Goal: Communication & Community: Ask a question

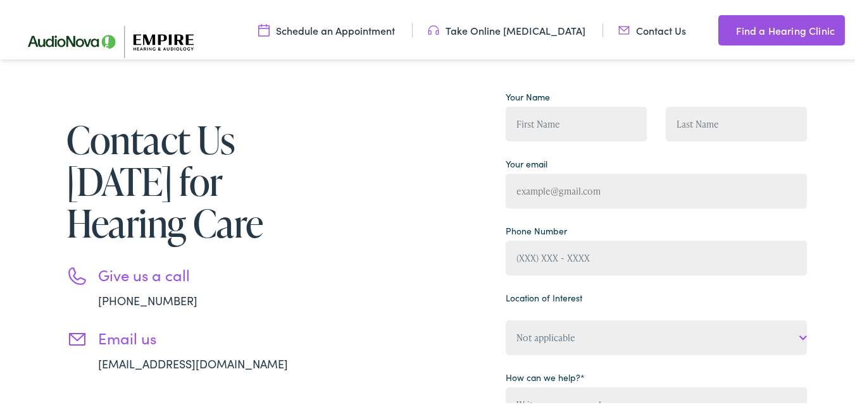
scroll to position [147, 0]
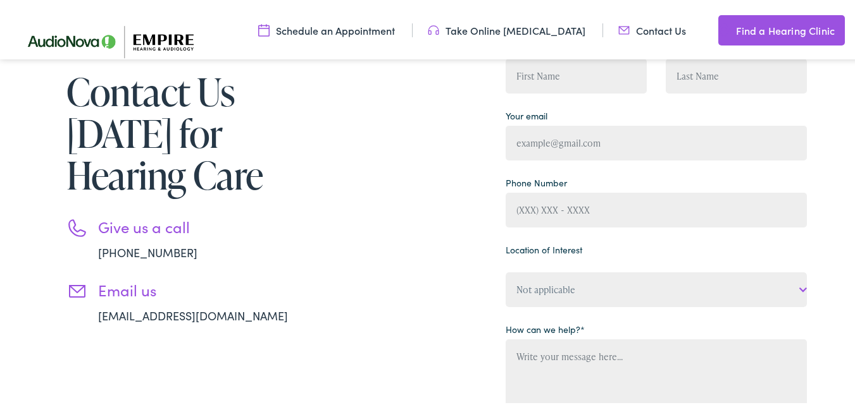
click at [7, 197] on div "Contact Us [DATE] for Hearing Care Give us a call [PHONE_NUMBER] Email us [EMAI…" at bounding box center [432, 297] width 864 height 648
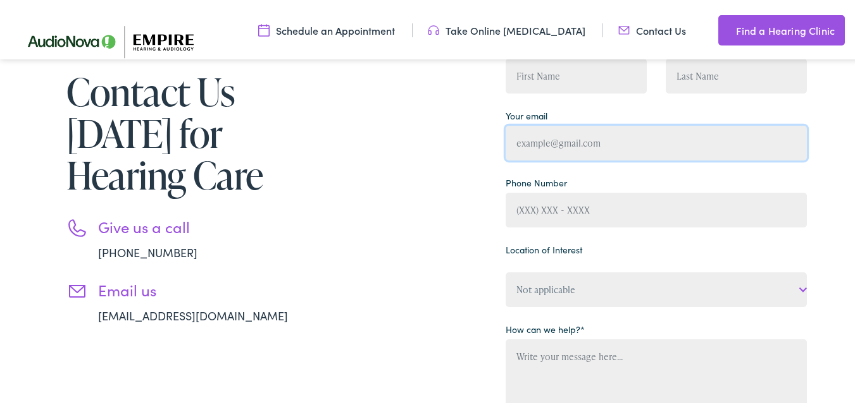
click at [614, 132] on input "Contact form" at bounding box center [655, 140] width 301 height 35
type input "[EMAIL_ADDRESS][DOMAIN_NAME]"
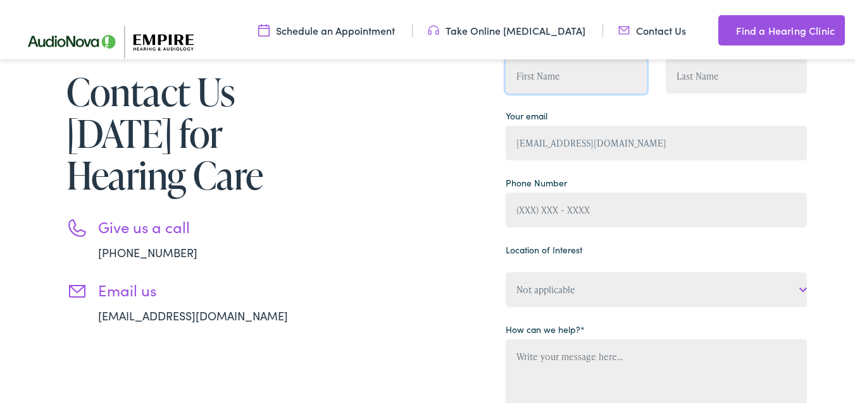
type input "[PERSON_NAME]"
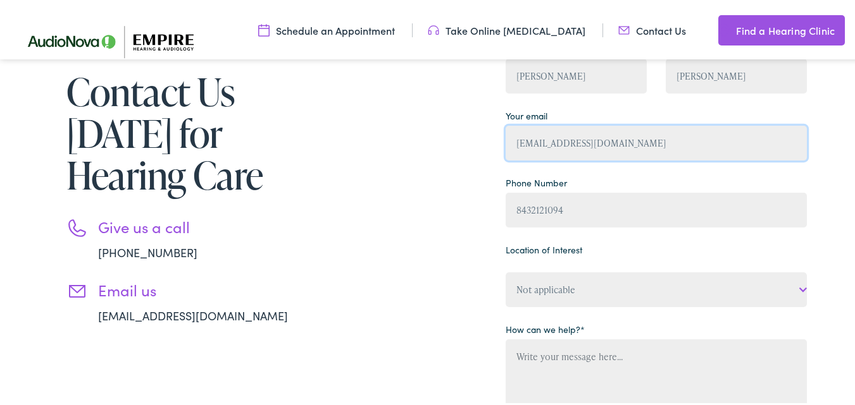
type input "[PHONE_NUMBER]"
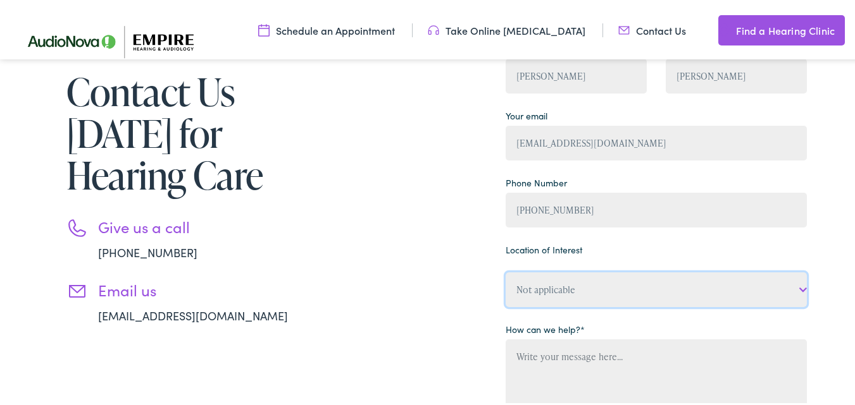
click at [556, 285] on select "Not applicable Empire Hearing & [MEDICAL_DATA], [GEOGRAPHIC_DATA] Empire Hearin…" at bounding box center [655, 287] width 301 height 35
select select "Empire Hearing & [MEDICAL_DATA], [GEOGRAPHIC_DATA]"
click at [505, 270] on select "Not applicable Empire Hearing & [MEDICAL_DATA], [GEOGRAPHIC_DATA] Empire Hearin…" at bounding box center [655, 287] width 301 height 35
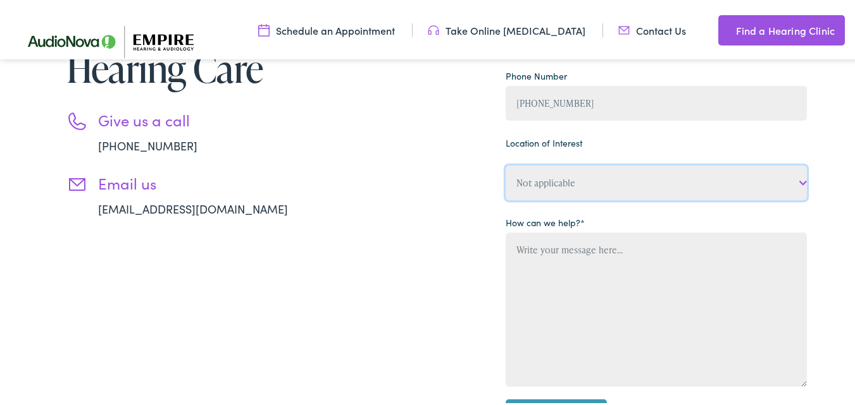
scroll to position [295, 0]
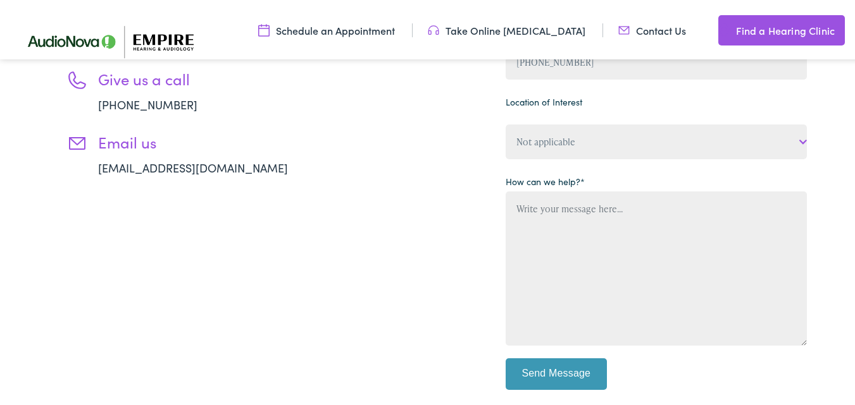
click at [0, 216] on div "Contact Us [DATE] for Hearing Care Give us a call [PHONE_NUMBER] Email us [EMAI…" at bounding box center [432, 149] width 864 height 648
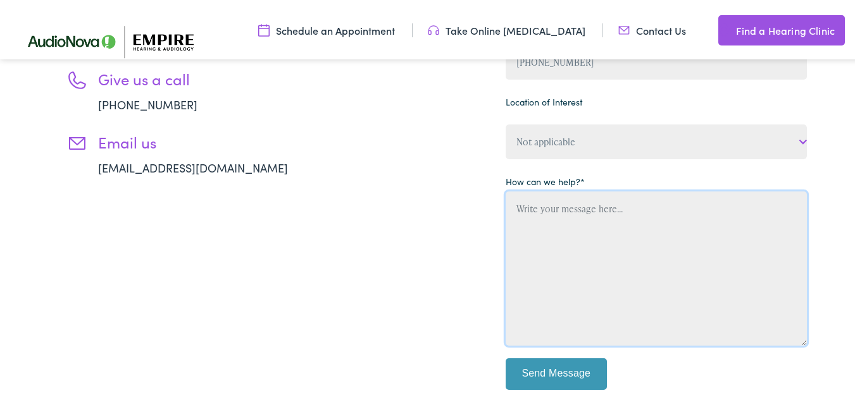
paste textarea "Loremi DOL si ame consect adipiscin elitsed (doei’te inci ut lab etdo!) Magn al…"
click at [682, 276] on textarea "Contact form" at bounding box center [655, 266] width 301 height 154
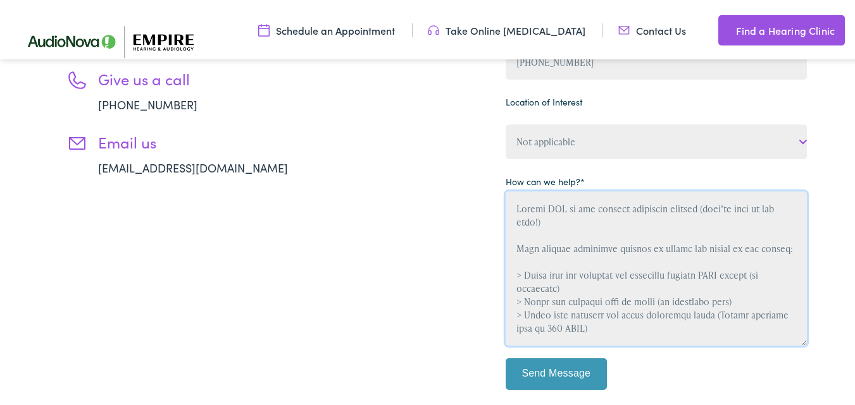
scroll to position [348, 0]
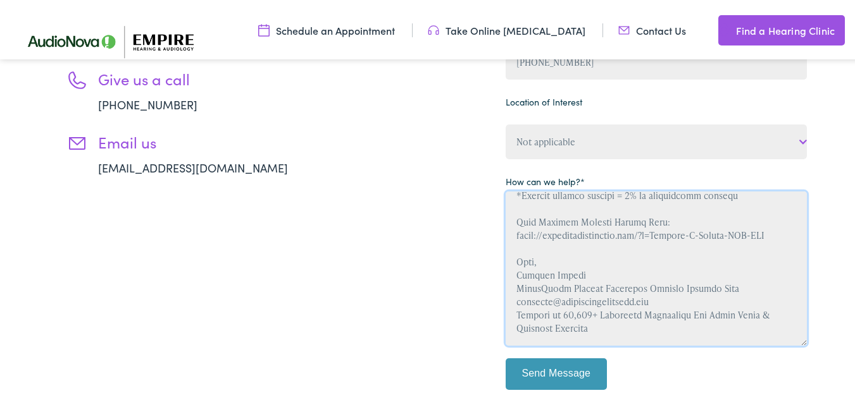
type textarea "Loremi DOL si ame consect adipiscin elitsed (doei’te inci ut lab etdo!) Magn al…"
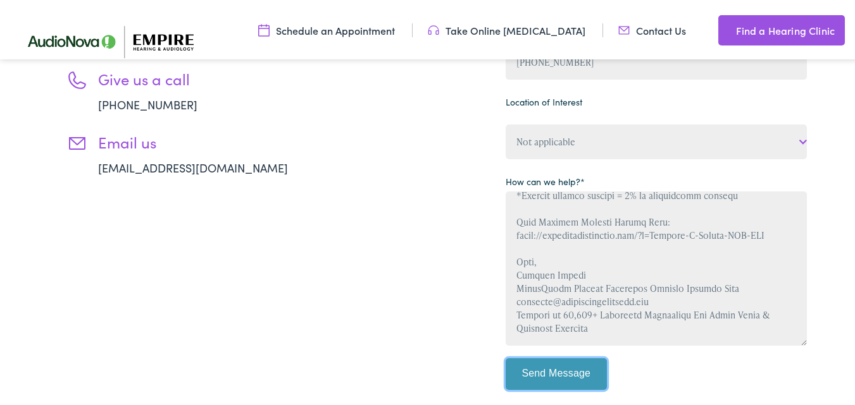
click at [557, 371] on input "Send Message" at bounding box center [555, 372] width 101 height 32
click at [0, 270] on div "Contact Us [DATE] for Hearing Care Give us a call [PHONE_NUMBER] Email us [EMAI…" at bounding box center [432, 149] width 864 height 648
